Goal: Information Seeking & Learning: Understand process/instructions

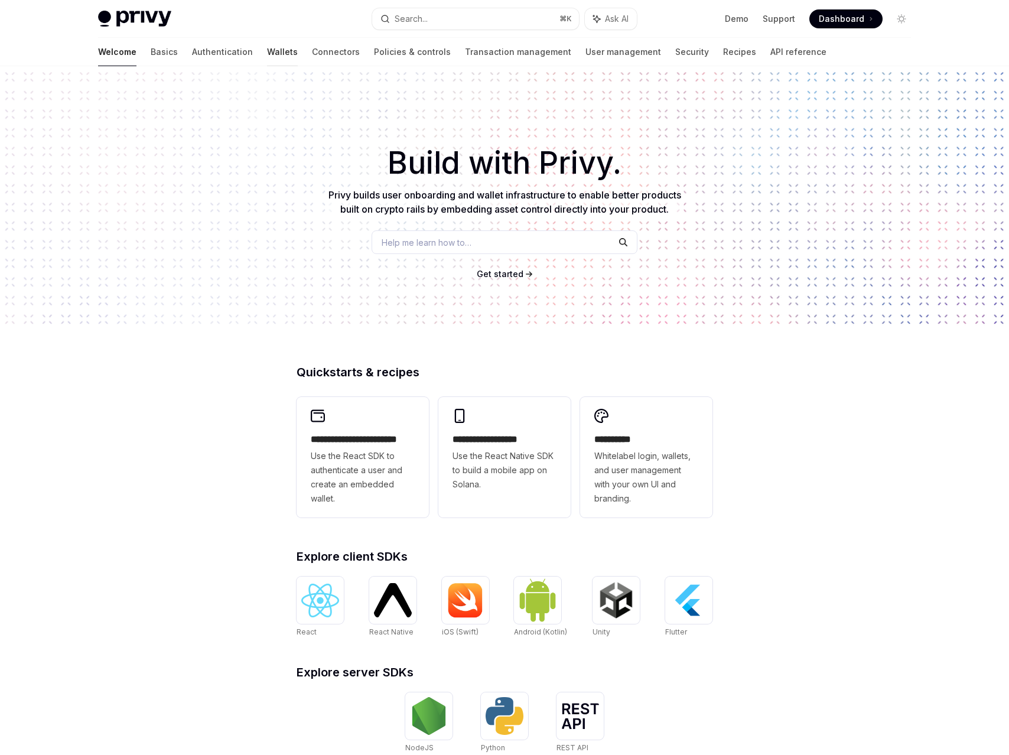
click at [267, 56] on link "Wallets" at bounding box center [282, 52] width 31 height 28
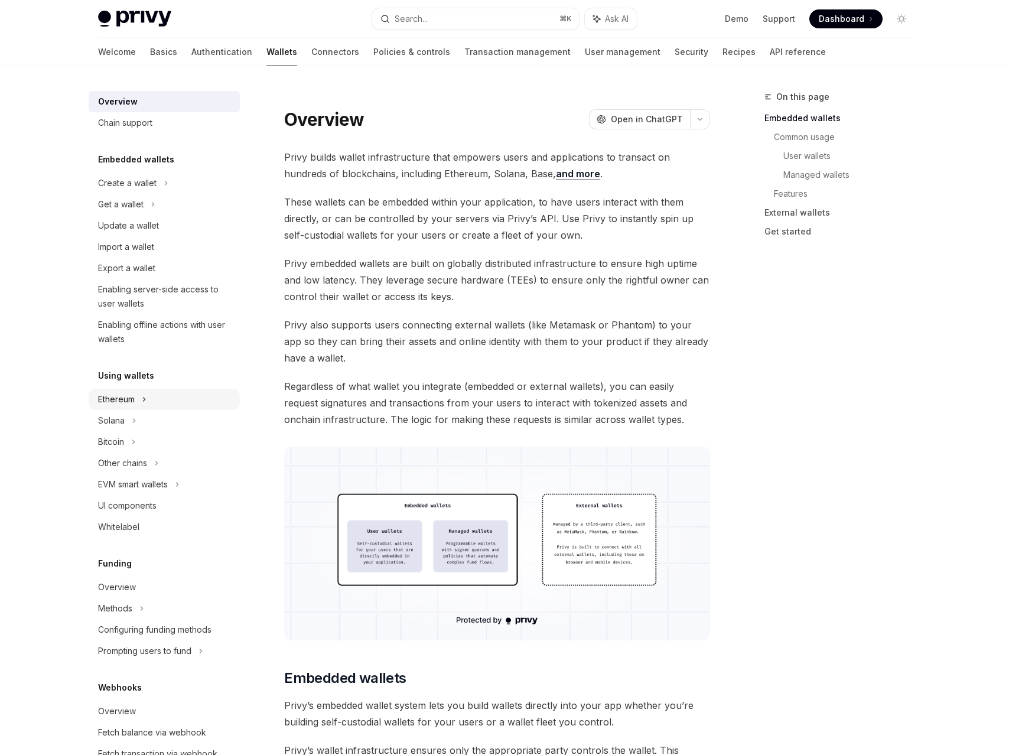
click at [164, 190] on icon at bounding box center [166, 183] width 5 height 14
type textarea "*"
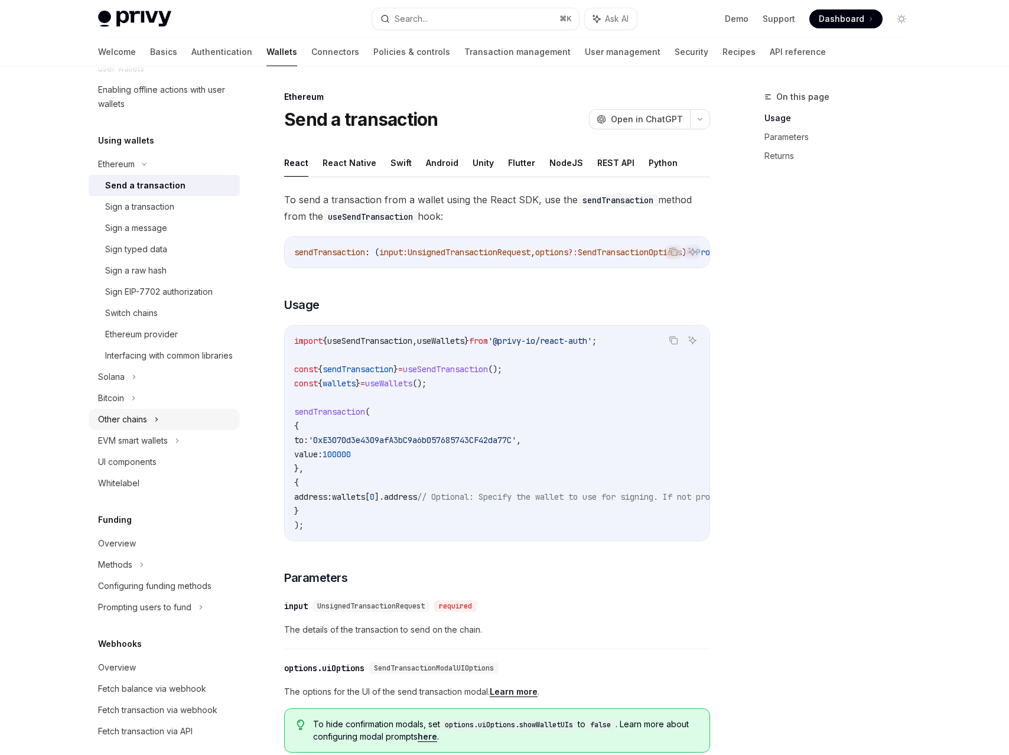
scroll to position [234, 0]
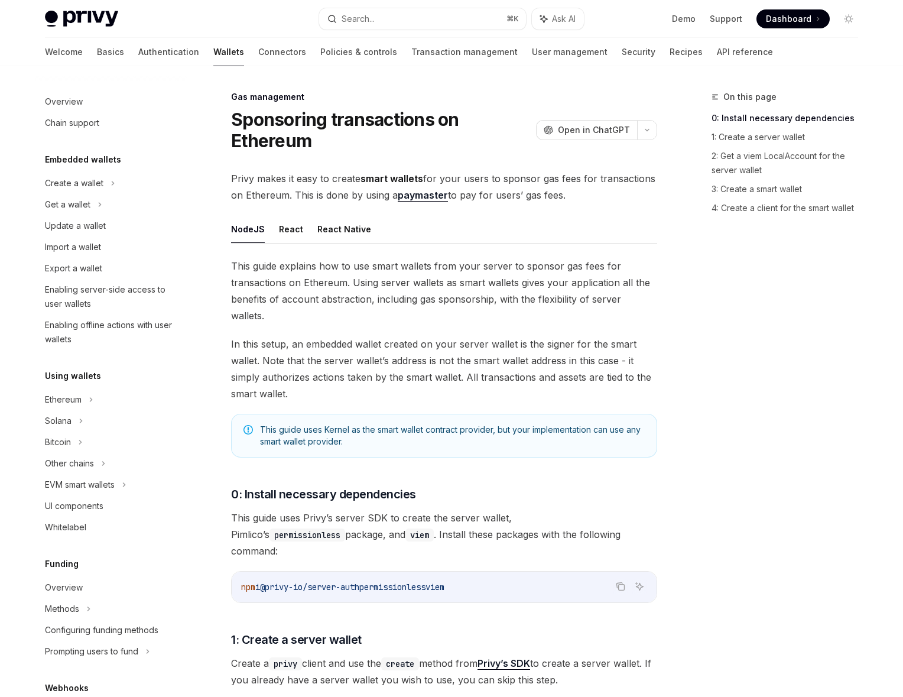
click at [754, 456] on div "On this page 0: Install necessary dependencies 1: Create a server wallet 2: Get…" at bounding box center [778, 393] width 180 height 607
click at [276, 177] on span "Privy makes it easy to create smart wallets for your users to sponsor gas fees …" at bounding box center [444, 186] width 426 height 33
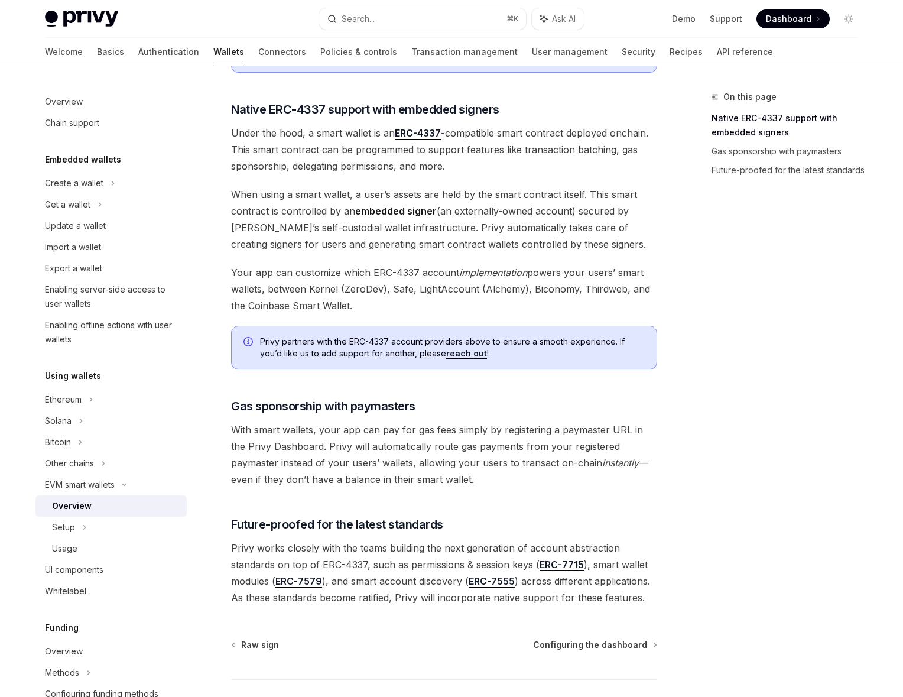
scroll to position [642, 0]
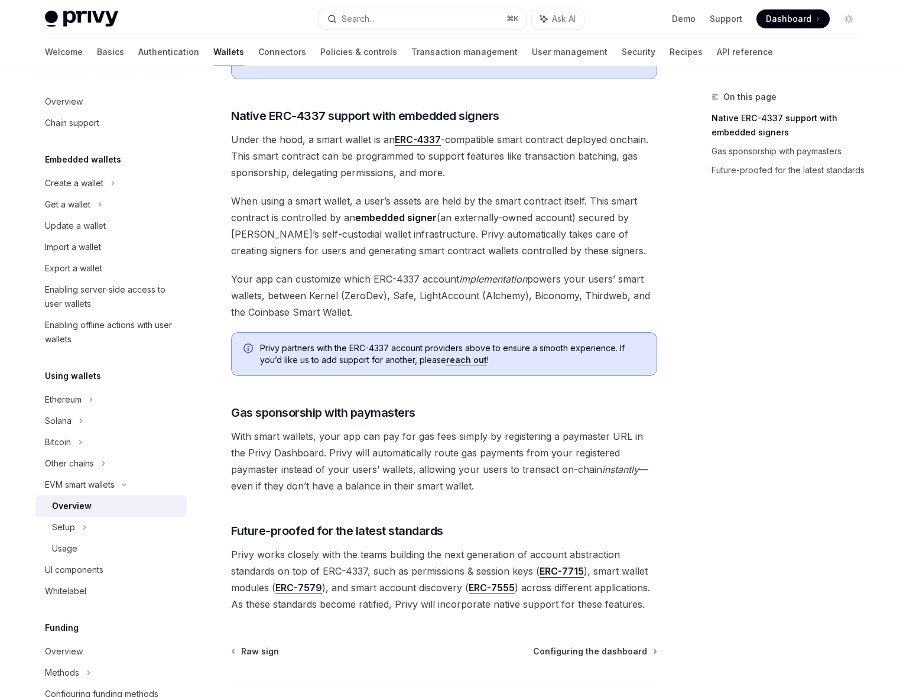
click at [348, 444] on span "With smart wallets, your app can pay for gas fees simply by registering a payma…" at bounding box center [444, 461] width 426 height 66
drag, startPoint x: 348, startPoint y: 444, endPoint x: 183, endPoint y: 495, distance: 172.9
click at [348, 444] on span "With smart wallets, your app can pay for gas fees simply by registering a payma…" at bounding box center [444, 461] width 426 height 66
click at [67, 530] on div "Setup" at bounding box center [63, 527] width 23 height 14
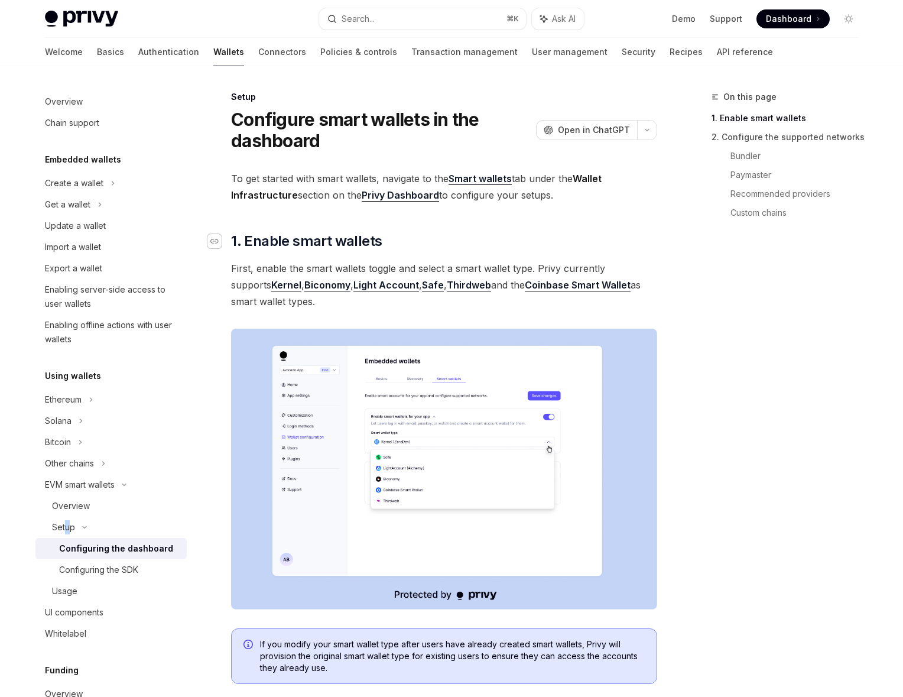
click at [215, 239] on icon "Navigate to header" at bounding box center [214, 241] width 8 height 7
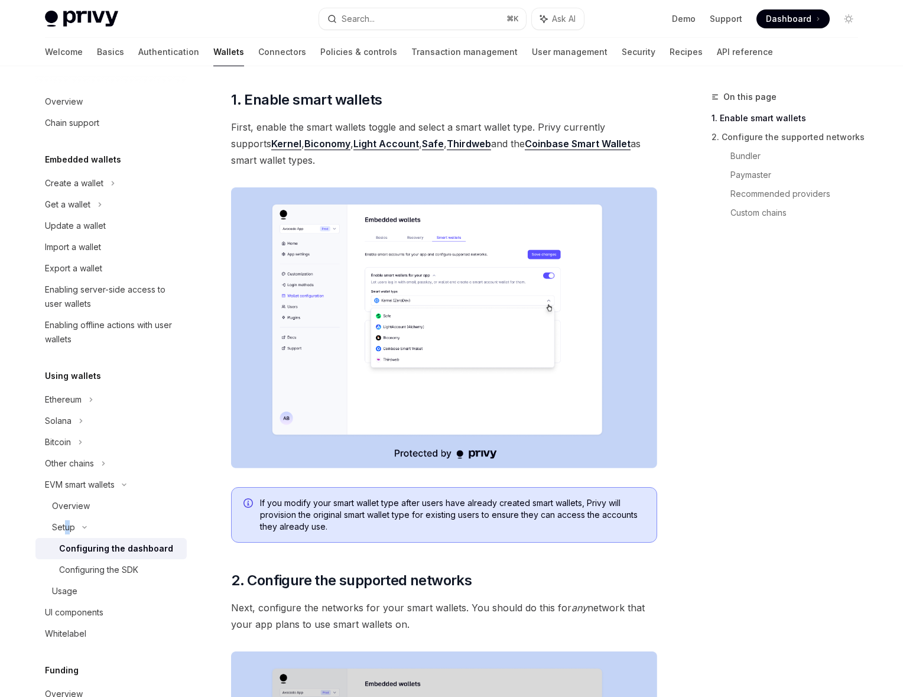
scroll to position [142, 0]
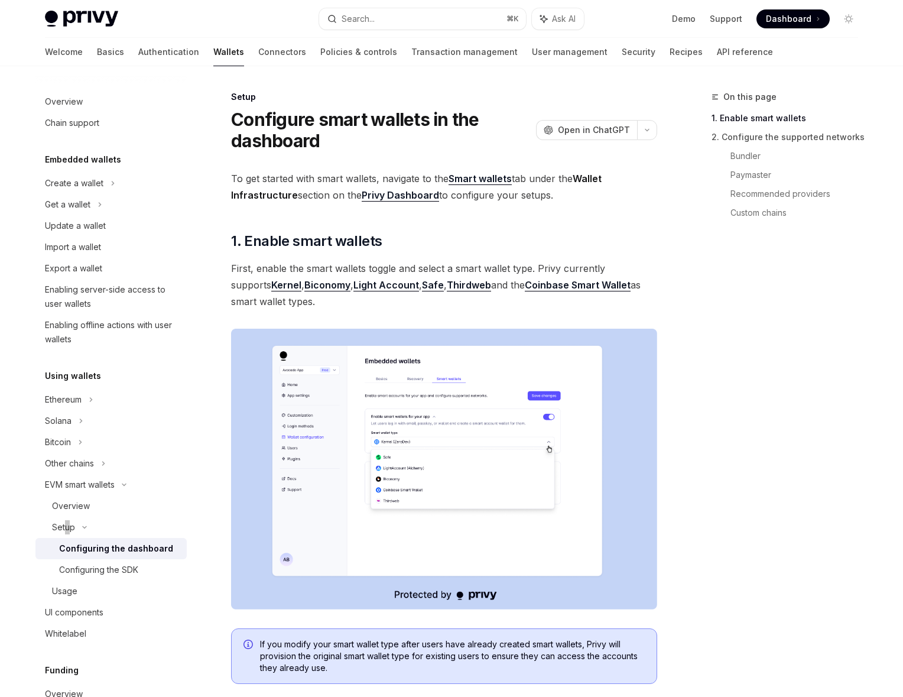
type textarea "*"
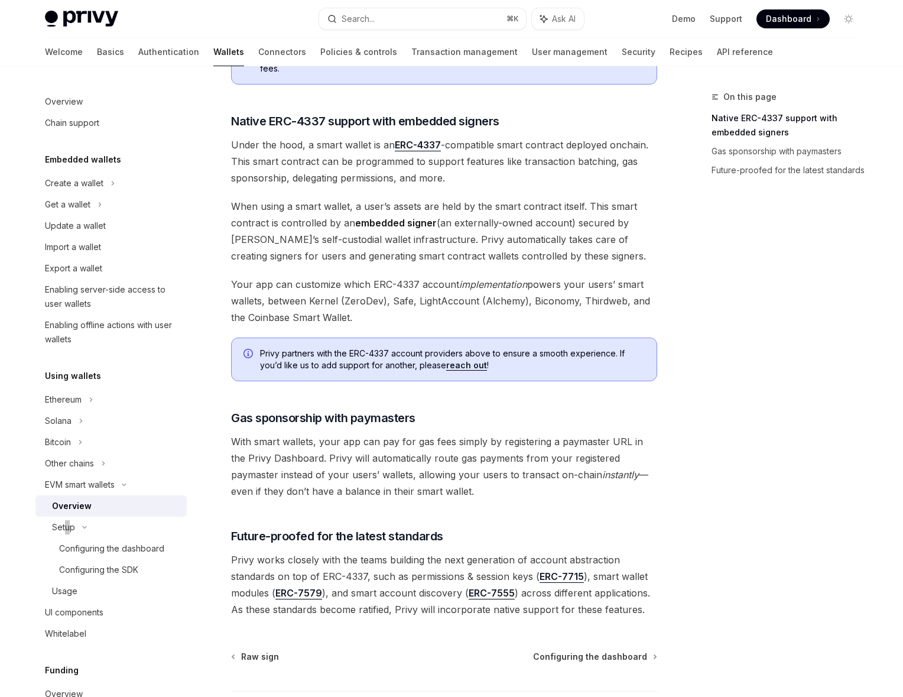
scroll to position [642, 0]
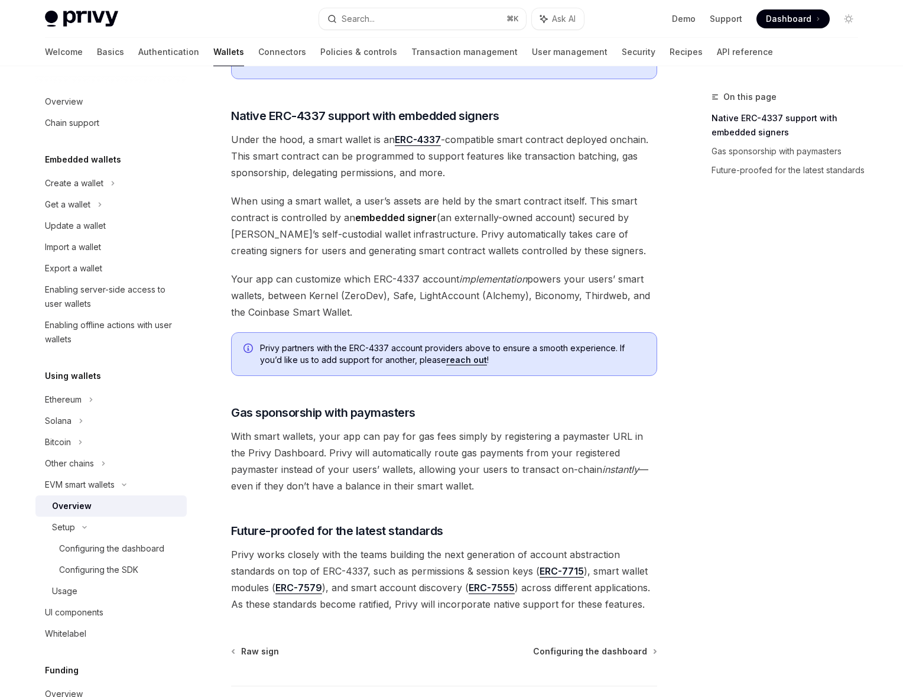
click at [476, 215] on span "When using a smart wallet, a user’s assets are held by the smart contract itsel…" at bounding box center [444, 226] width 426 height 66
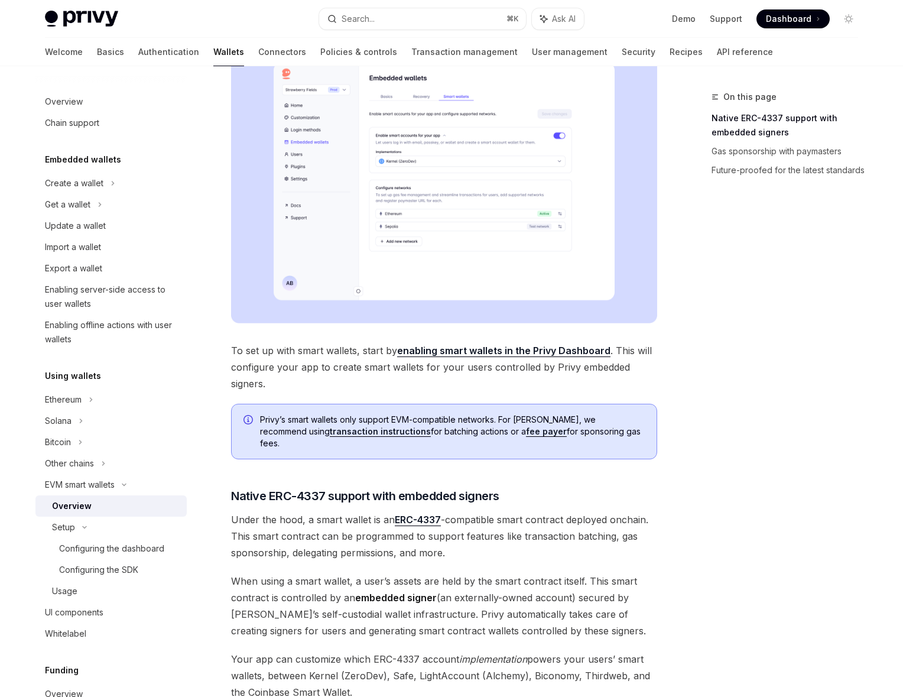
scroll to position [0, 0]
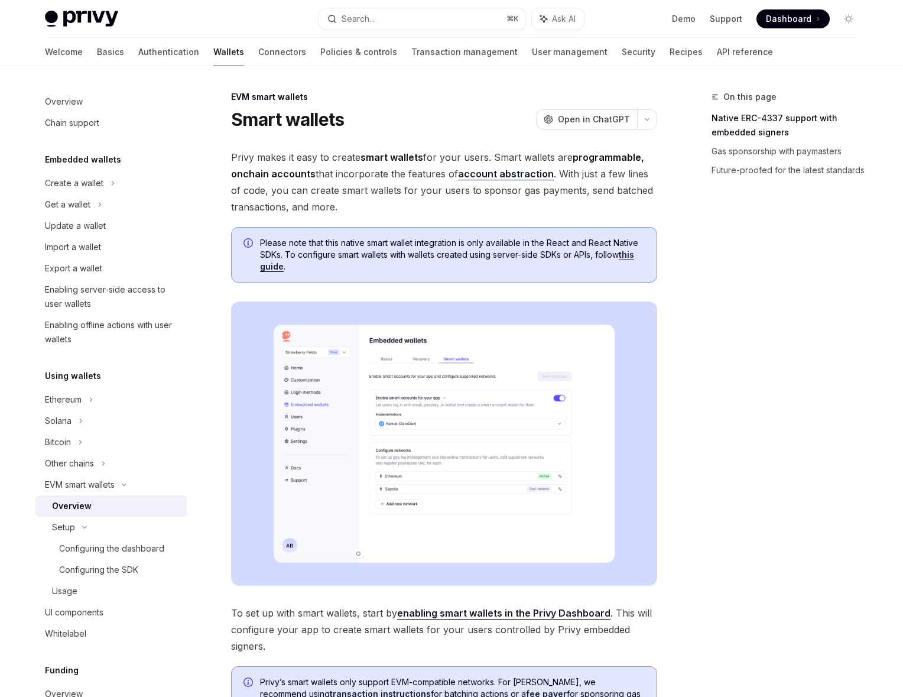
click at [327, 167] on span "Privy makes it easy to create smart wallets for your users. Smart wallets are p…" at bounding box center [444, 182] width 426 height 66
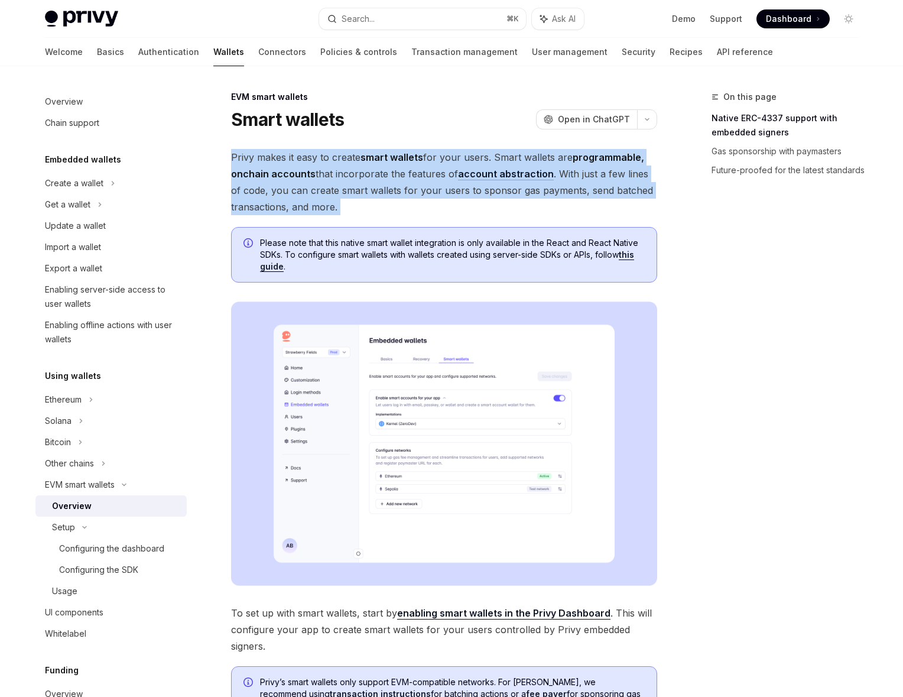
click at [327, 167] on span "Privy makes it easy to create smart wallets for your users. Smart wallets are p…" at bounding box center [444, 182] width 426 height 66
click at [348, 161] on span "Privy makes it easy to create smart wallets for your users. Smart wallets are p…" at bounding box center [444, 182] width 426 height 66
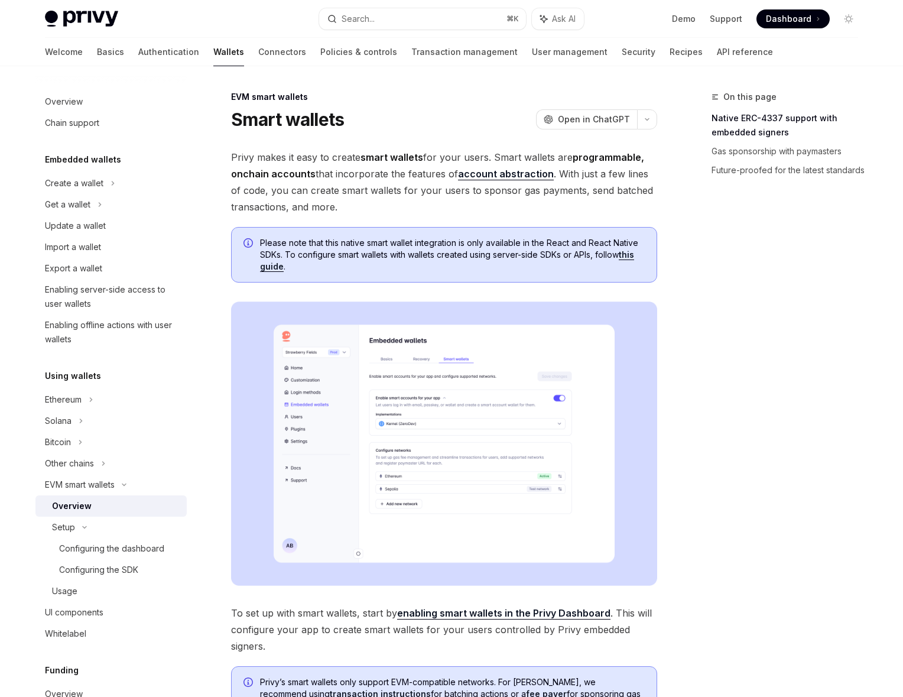
click at [330, 172] on span "Privy makes it easy to create smart wallets for your users. Smart wallets are p…" at bounding box center [444, 182] width 426 height 66
click at [301, 161] on span "Privy makes it easy to create smart wallets for your users. Smart wallets are p…" at bounding box center [444, 182] width 426 height 66
